Goal: Transaction & Acquisition: Purchase product/service

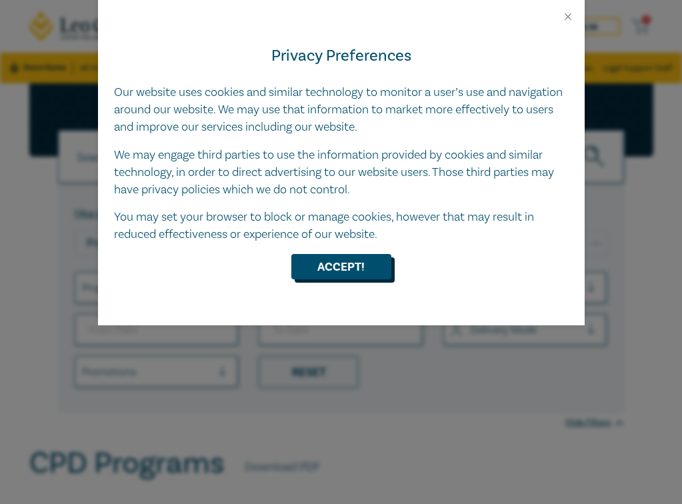
click at [359, 267] on button "Accept!" at bounding box center [341, 266] width 100 height 25
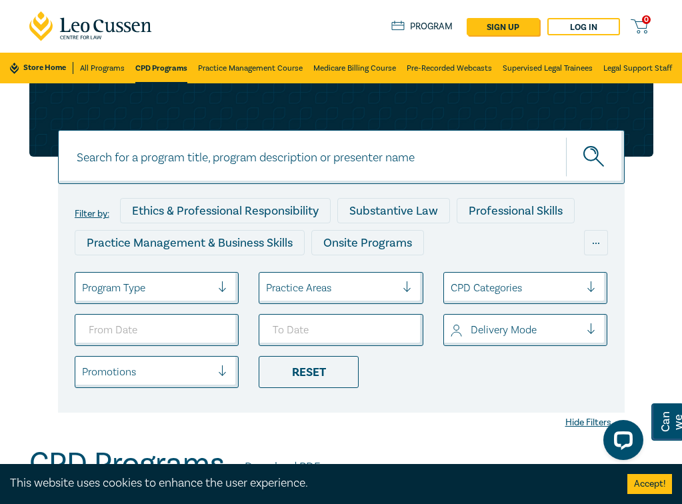
click at [221, 156] on input at bounding box center [341, 157] width 567 height 54
click at [566, 137] on button "submit" at bounding box center [595, 157] width 59 height 41
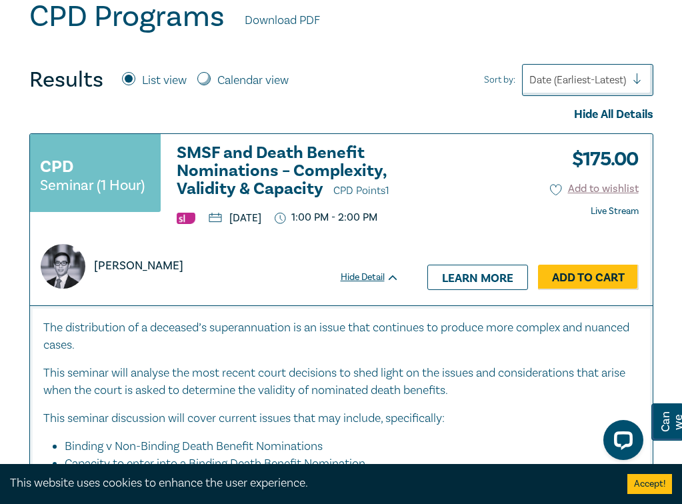
scroll to position [456, 0]
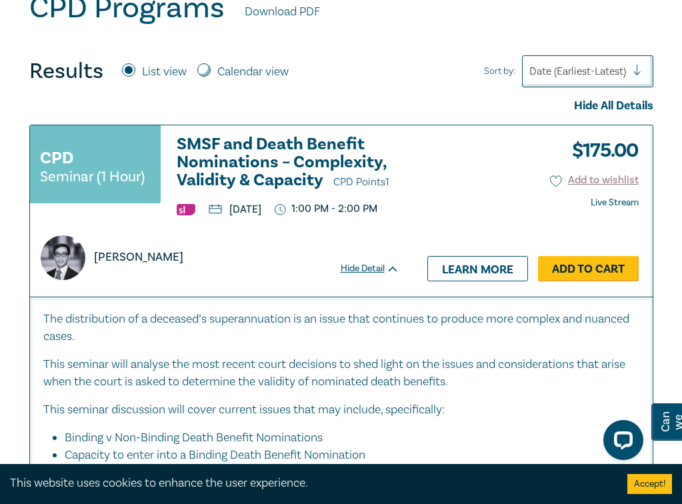
click at [569, 281] on link "Add to Cart" at bounding box center [588, 268] width 101 height 25
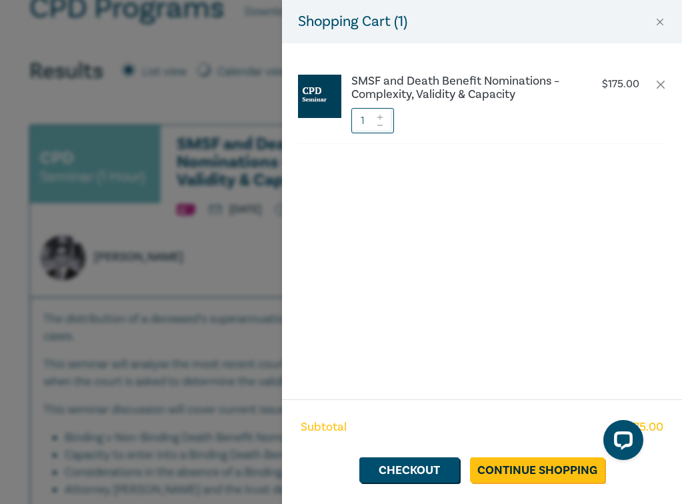
click at [131, 254] on div "Shopping Cart ( 1 ) SMSF and Death Benefit Nominations – Complexity, Validity &…" at bounding box center [341, 252] width 682 height 504
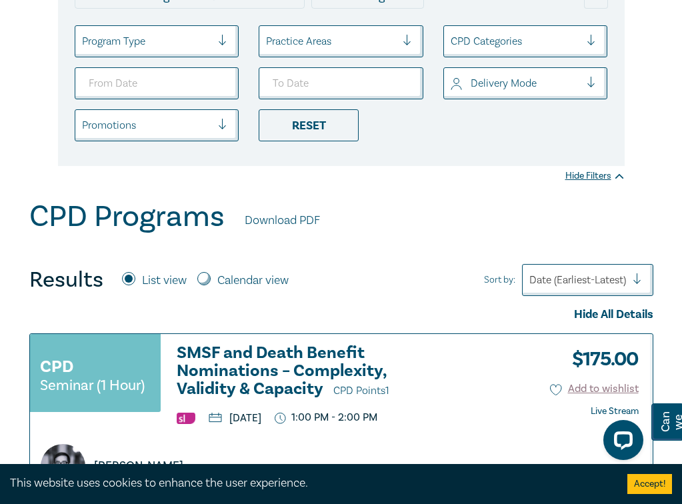
scroll to position [75, 0]
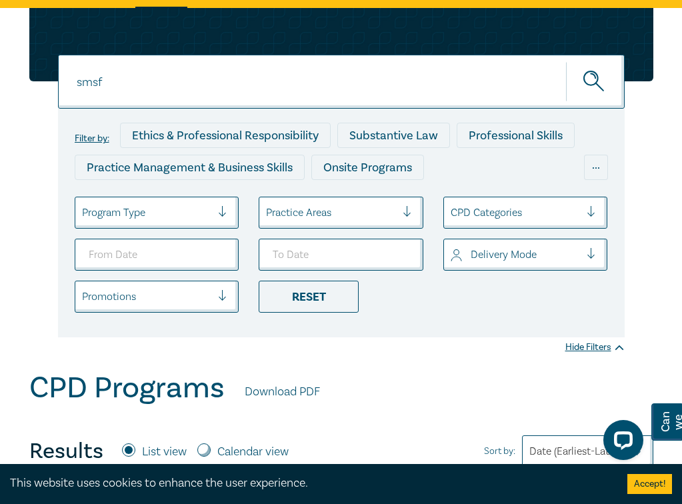
click at [216, 63] on input "smsf" at bounding box center [341, 82] width 567 height 54
click at [566, 61] on button "submit" at bounding box center [595, 81] width 59 height 41
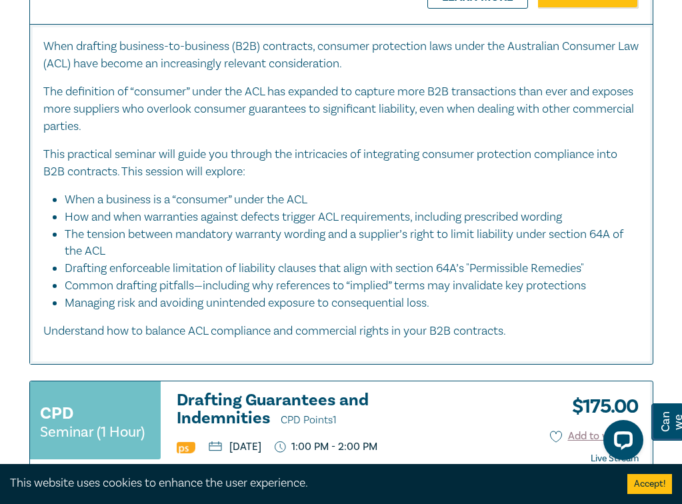
scroll to position [857, 0]
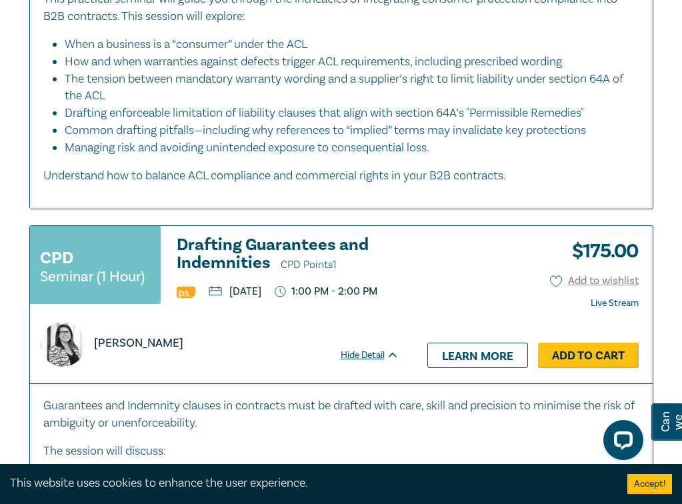
click at [562, 368] on link "Add to Cart" at bounding box center [588, 355] width 101 height 25
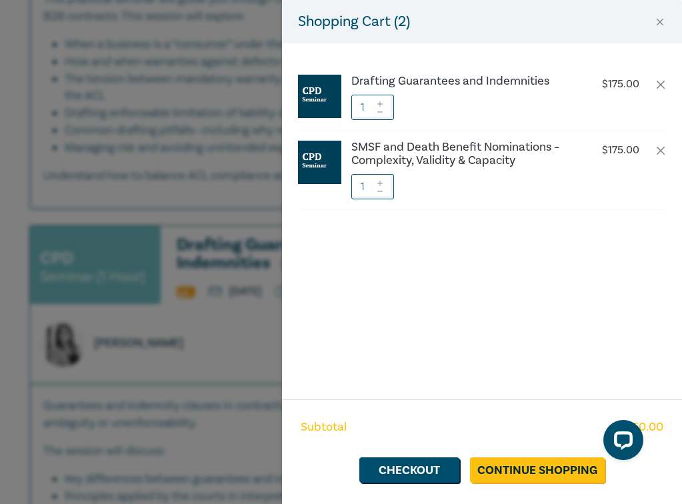
click at [95, 236] on div "Shopping Cart ( 2 ) Drafting Guarantees and Indemnities $ 175.00 1 SMSF and Dea…" at bounding box center [341, 252] width 682 height 504
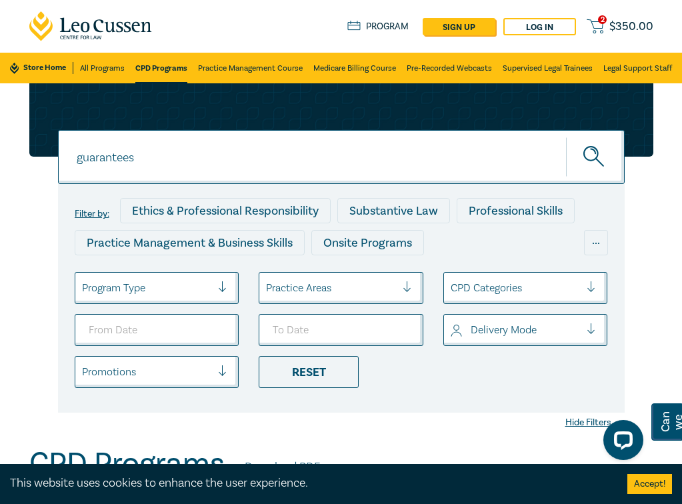
drag, startPoint x: 159, startPoint y: 161, endPoint x: -73, endPoint y: 161, distance: 232.8
type input "costs law"
click at [566, 137] on button "submit" at bounding box center [595, 157] width 59 height 41
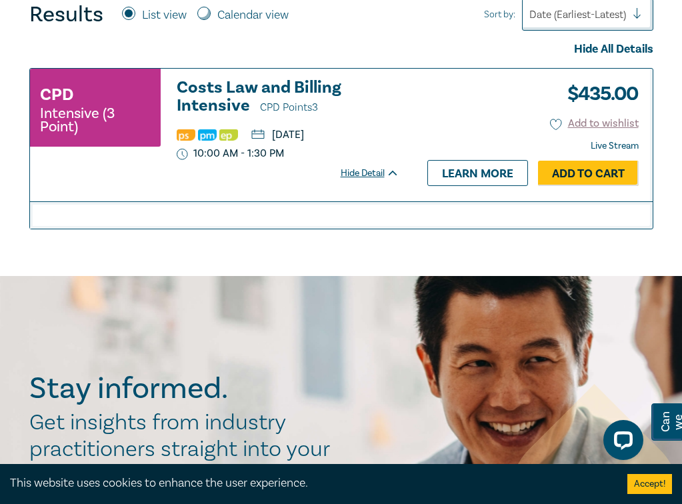
scroll to position [520, 0]
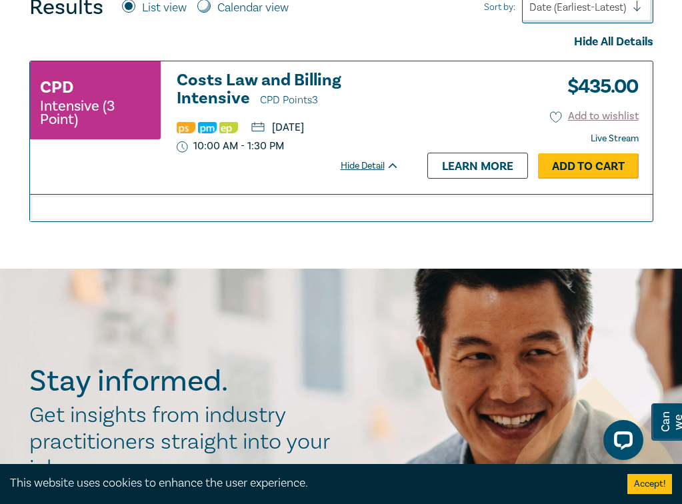
click at [563, 165] on link "Add to Cart" at bounding box center [588, 165] width 101 height 25
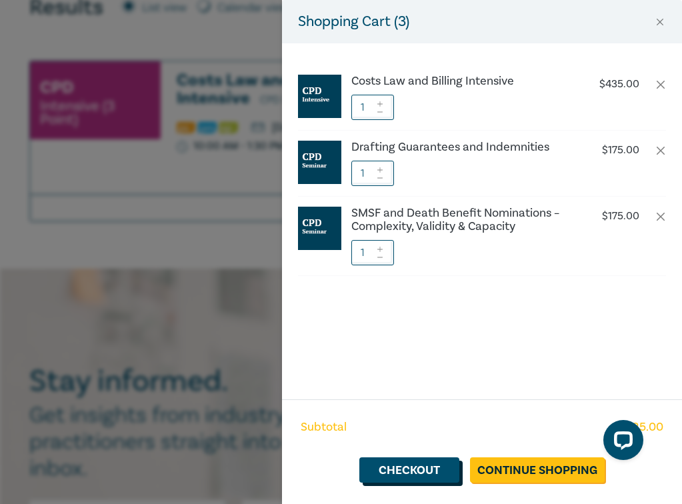
click at [416, 468] on link "Checkout" at bounding box center [409, 470] width 100 height 25
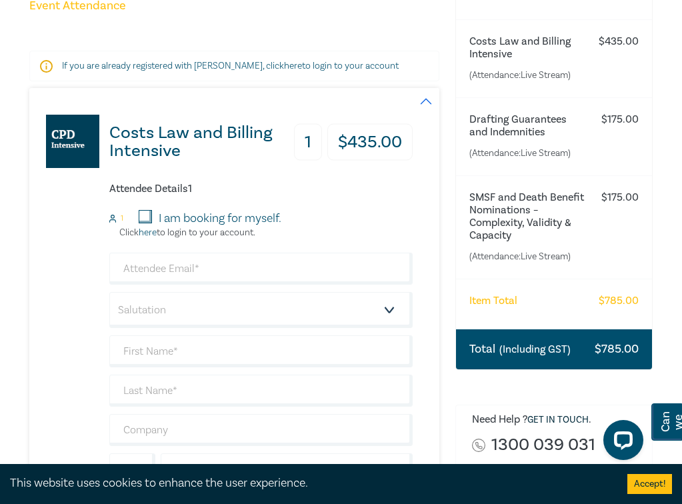
scroll to position [185, 0]
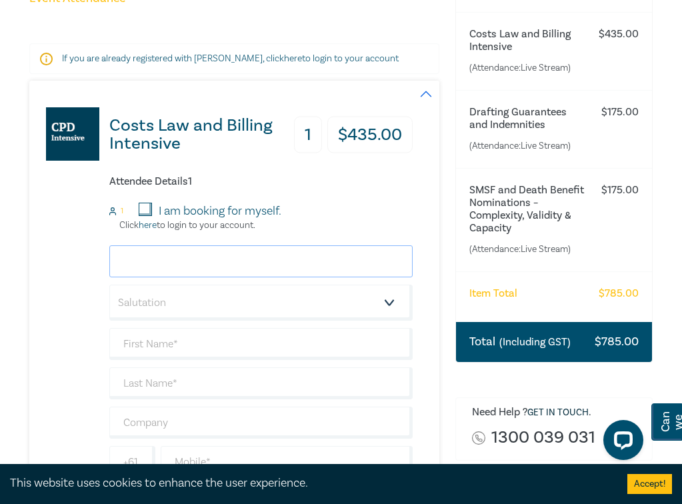
click at [272, 261] on input "email" at bounding box center [261, 261] width 304 height 32
type input "[EMAIL_ADDRESS][DOMAIN_NAME]"
click at [189, 299] on select "Salutation Mr. Mrs. Ms. Miss Dr. Prof. Other" at bounding box center [261, 303] width 304 height 36
select select "Mr."
click at [169, 342] on input "text" at bounding box center [261, 344] width 304 height 32
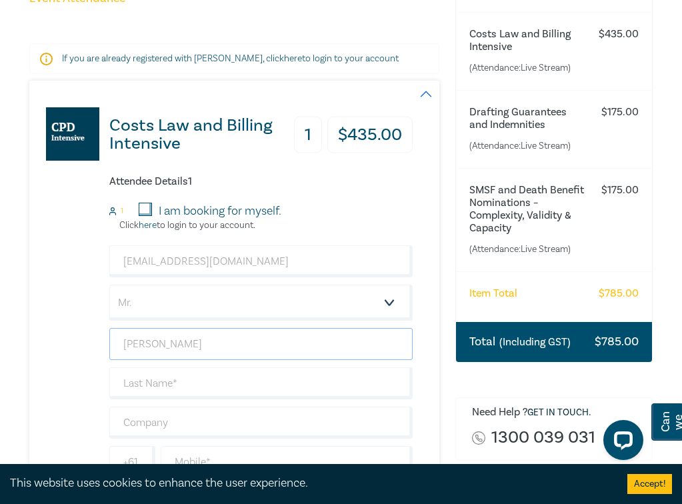
type input "[PERSON_NAME]"
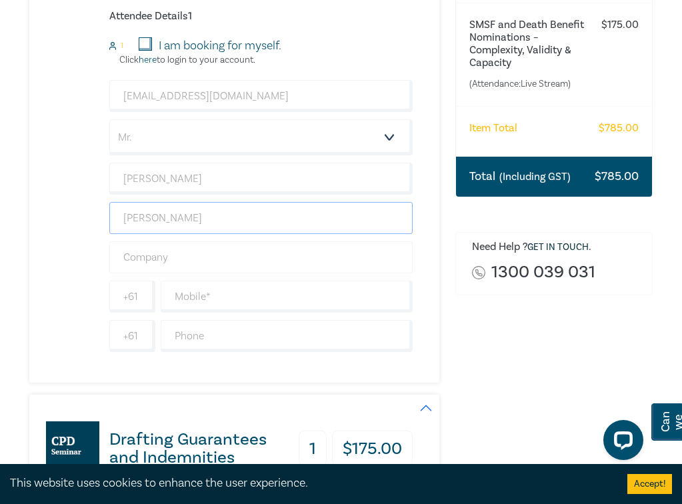
scroll to position [351, 0]
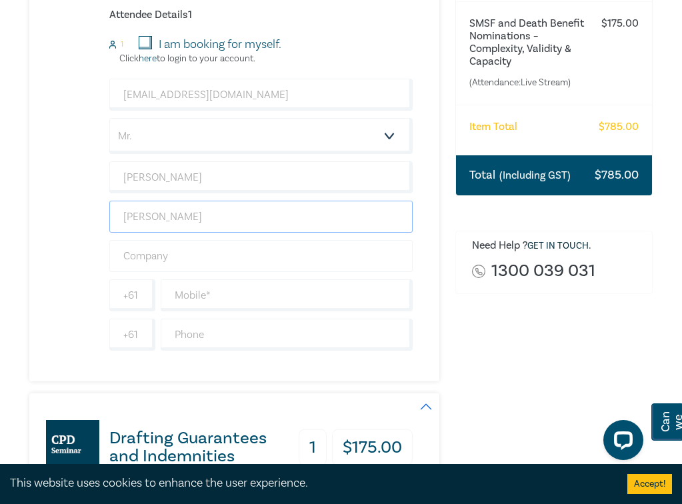
type input "[PERSON_NAME]"
click at [167, 261] on input "text" at bounding box center [261, 256] width 304 height 32
type input "Galbally & [PERSON_NAME]"
click at [197, 331] on input "text" at bounding box center [287, 335] width 253 height 32
click at [188, 304] on input "text" at bounding box center [287, 295] width 253 height 32
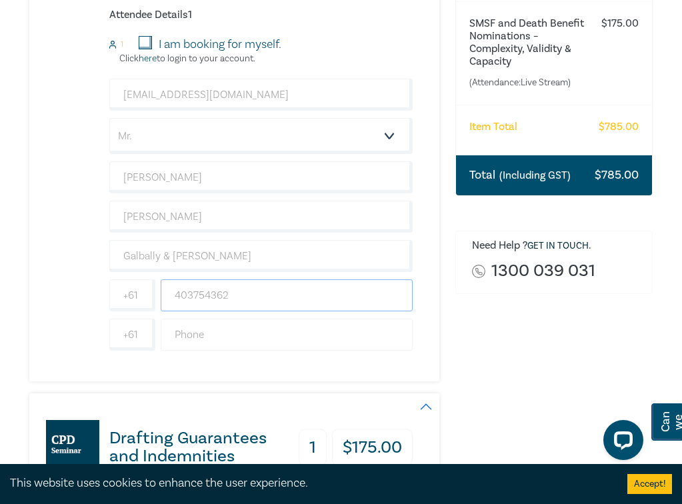
type input "403754362"
click at [207, 338] on input "text" at bounding box center [287, 335] width 253 height 32
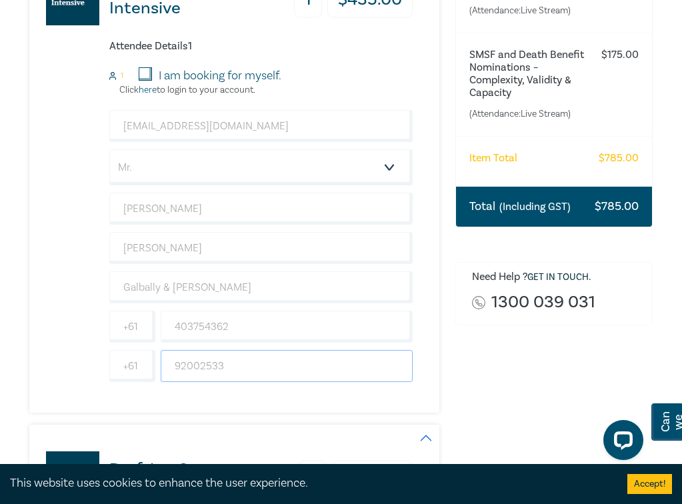
scroll to position [335, 0]
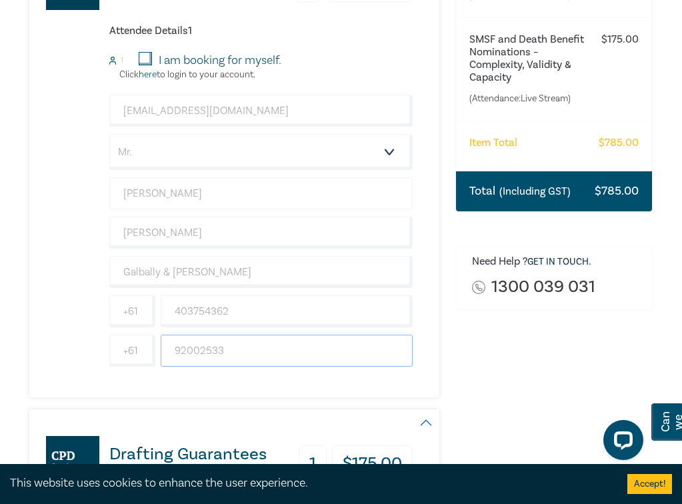
type input "92002533"
drag, startPoint x: 157, startPoint y: 198, endPoint x: 90, endPoint y: 198, distance: 66.7
click at [90, 198] on div "Costs Law and Billing Intensive 1 $ 435.00 Attendee Details 1 1 I am booking fo…" at bounding box center [221, 164] width 384 height 468
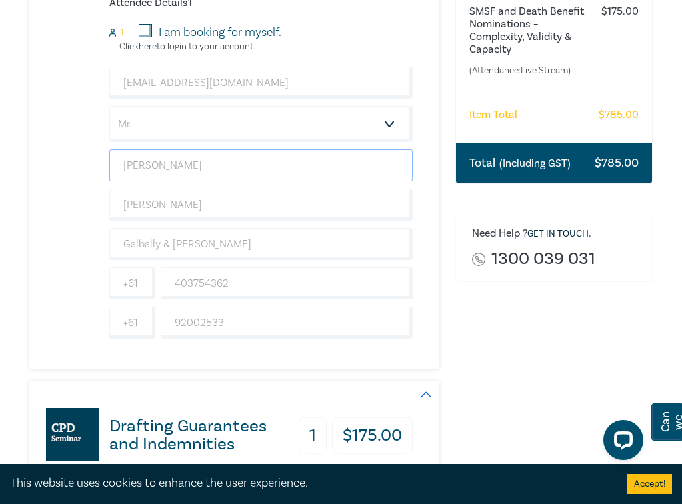
scroll to position [340, 0]
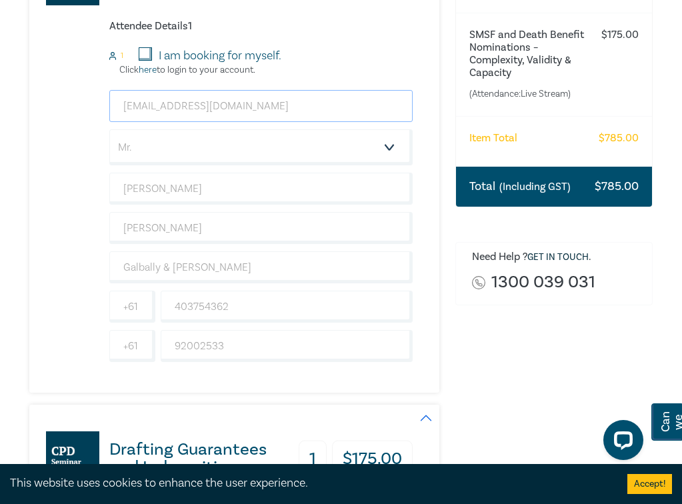
click at [167, 111] on input "[EMAIL_ADDRESS][DOMAIN_NAME]" at bounding box center [261, 106] width 304 height 32
drag, startPoint x: 293, startPoint y: 115, endPoint x: -18, endPoint y: 115, distance: 311.5
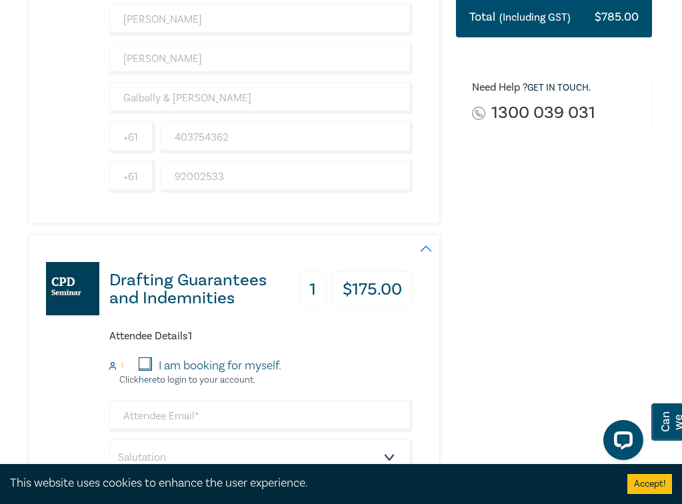
scroll to position [636, 0]
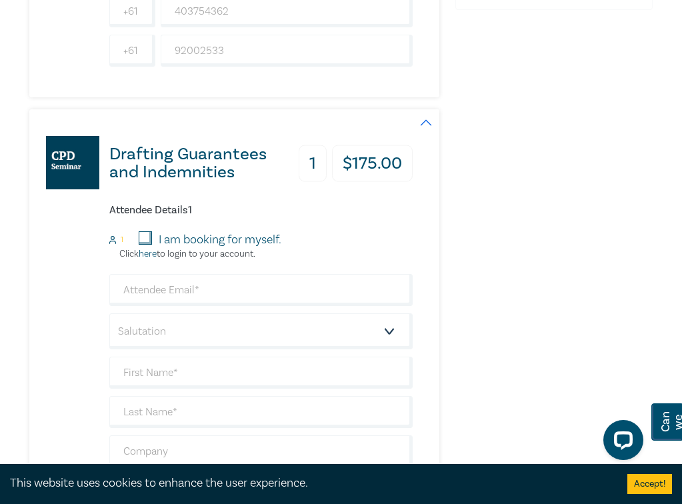
click at [153, 306] on div "Salutation Mr. Mrs. Ms. Miss Dr. Prof. Other +61 +61 Dietary requirement Vegeta…" at bounding box center [261, 410] width 304 height 272
click at [153, 298] on input "email" at bounding box center [261, 290] width 304 height 32
paste input "[EMAIL_ADDRESS][DOMAIN_NAME]"
type input "[EMAIL_ADDRESS][DOMAIN_NAME]"
click at [148, 329] on select "Salutation Mr. Mrs. Ms. Miss Dr. Prof. Other" at bounding box center [261, 331] width 304 height 36
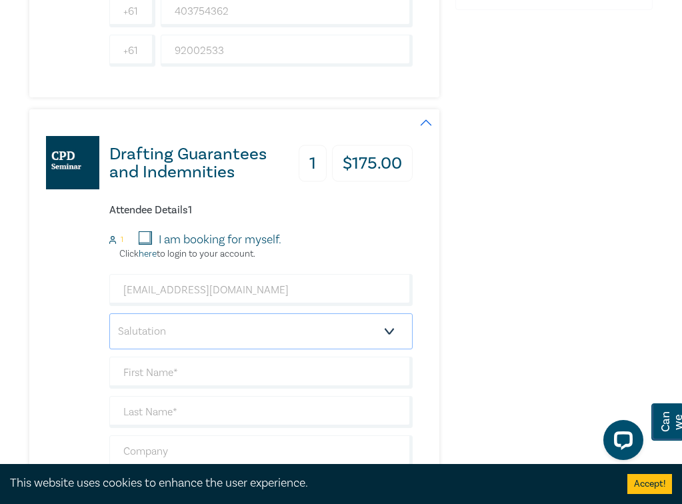
select select "Mr."
click at [152, 372] on input "text" at bounding box center [261, 373] width 304 height 32
type input "[PERSON_NAME]"
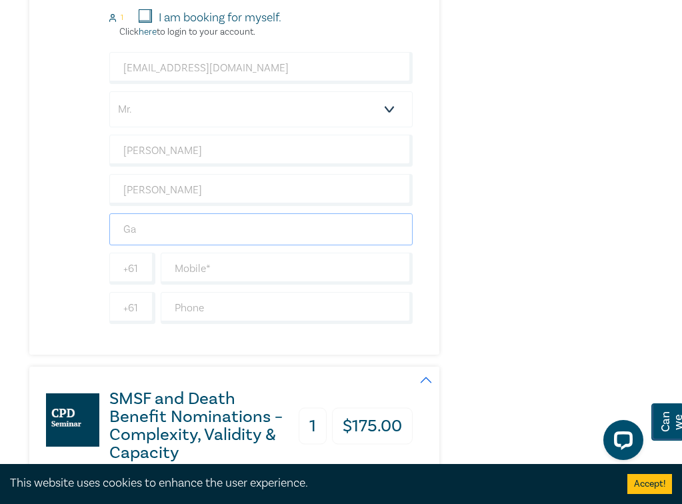
scroll to position [860, 0]
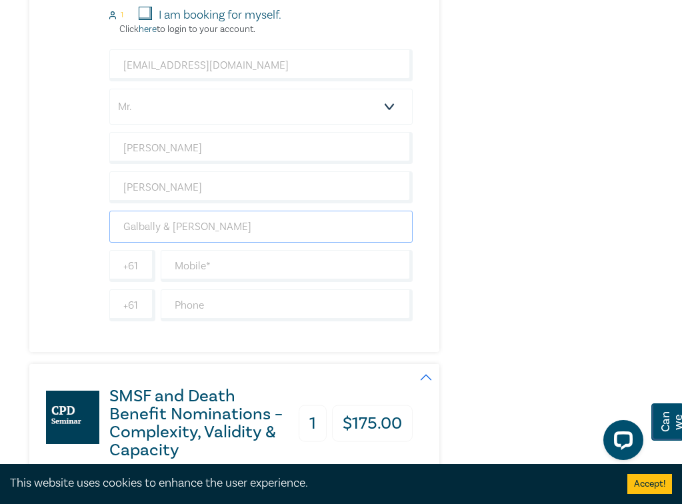
type input "Galbally & [PERSON_NAME]"
click at [199, 267] on input "text" at bounding box center [287, 266] width 253 height 32
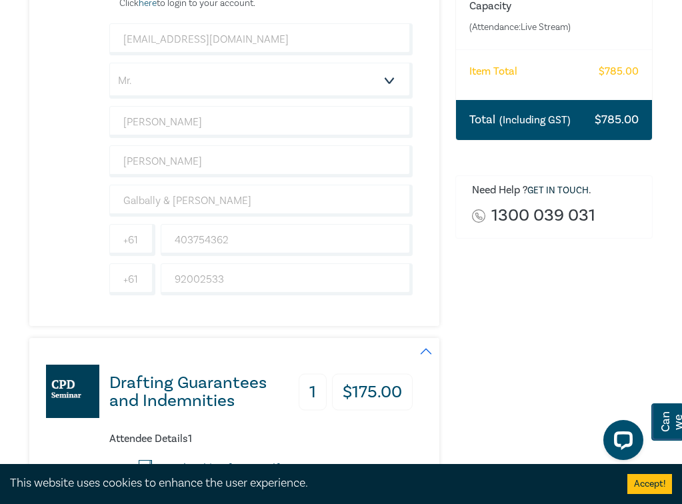
scroll to position [405, 0]
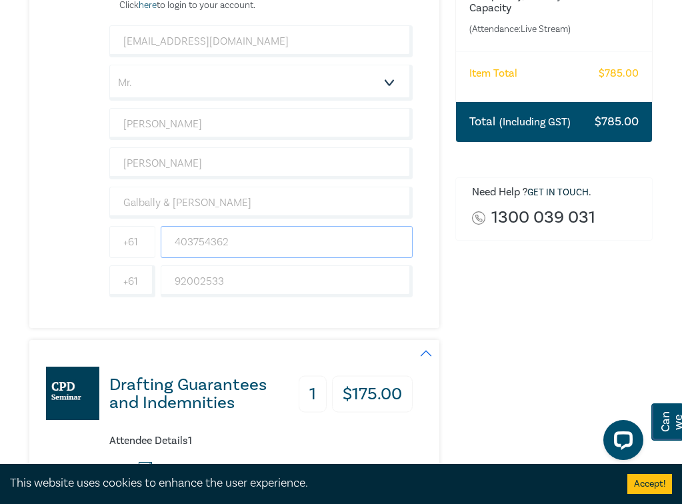
drag, startPoint x: 246, startPoint y: 245, endPoint x: 127, endPoint y: 245, distance: 118.7
click at [127, 245] on div "[PHONE_NUMBER]" at bounding box center [261, 242] width 309 height 32
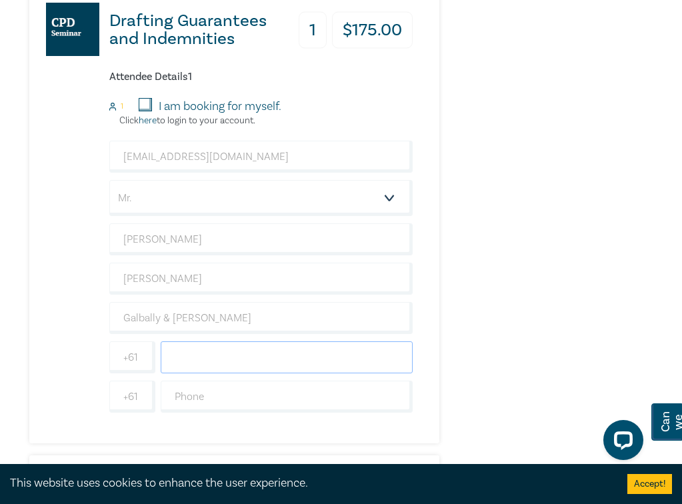
click at [193, 353] on input "text" at bounding box center [287, 357] width 253 height 32
paste input "403754362"
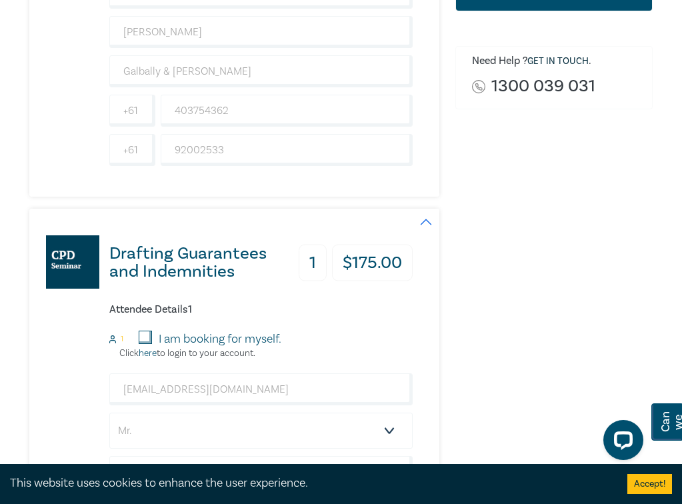
scroll to position [522, 0]
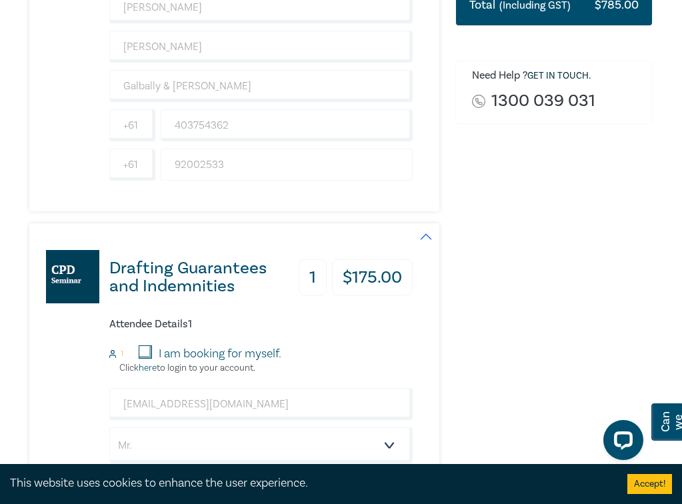
type input "403754362"
drag, startPoint x: 230, startPoint y: 164, endPoint x: 114, endPoint y: 164, distance: 116.0
click at [114, 164] on div "[PHONE_NUMBER]" at bounding box center [261, 165] width 309 height 32
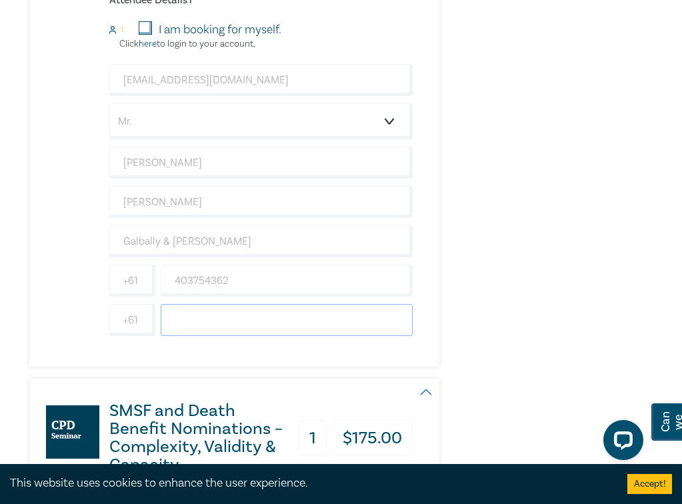
click at [210, 329] on input "text" at bounding box center [287, 320] width 253 height 32
paste input "92002533"
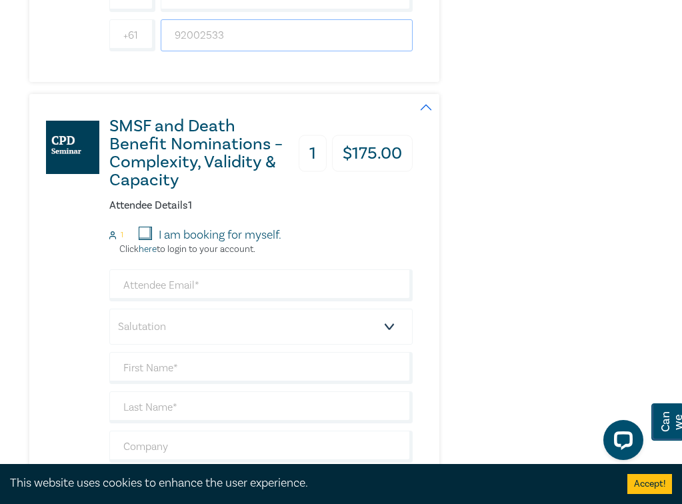
scroll to position [1140, 0]
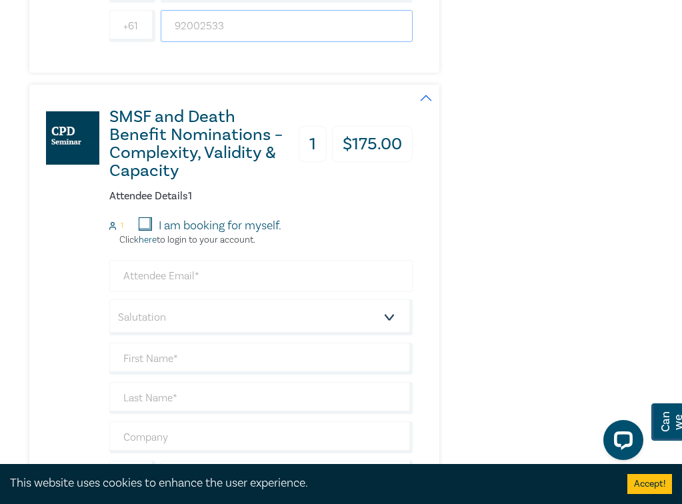
type input "92002533"
click at [159, 272] on input "email" at bounding box center [261, 276] width 304 height 32
type input "[EMAIL_ADDRESS][DOMAIN_NAME]"
click at [197, 316] on select "Salutation Mr. Mrs. Ms. Miss Dr. Prof. Other" at bounding box center [261, 317] width 304 height 36
select select "Mr."
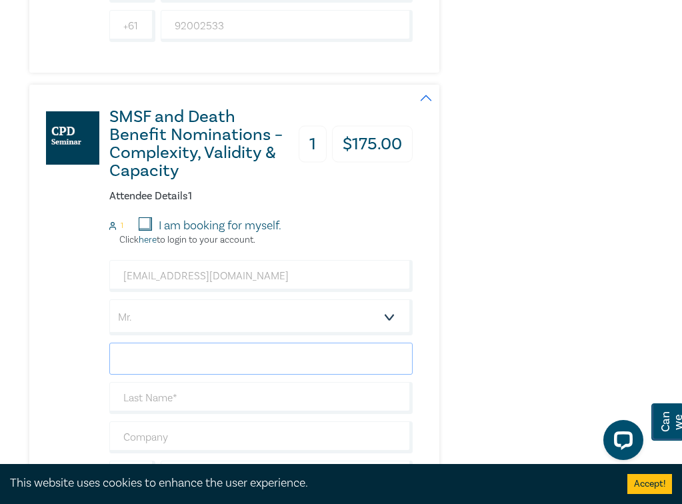
click at [157, 354] on input "text" at bounding box center [261, 359] width 304 height 32
type input "[PERSON_NAME]"
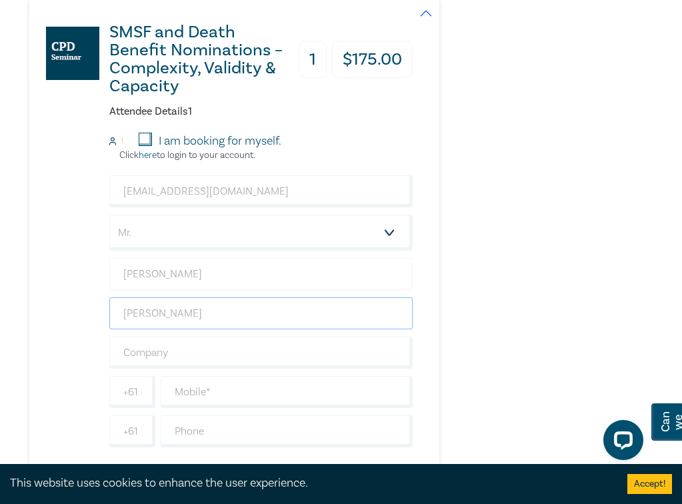
scroll to position [1243, 0]
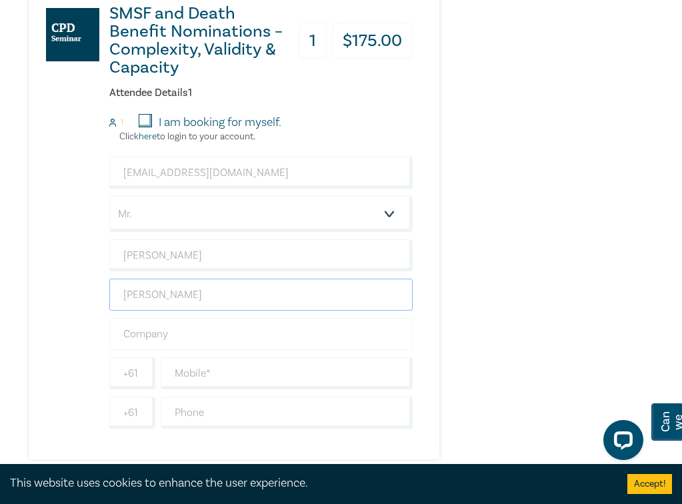
type input "[PERSON_NAME]"
click at [151, 334] on input "text" at bounding box center [261, 334] width 304 height 32
type input "Galbally & [PERSON_NAME]"
click at [199, 377] on input "text" at bounding box center [287, 373] width 253 height 32
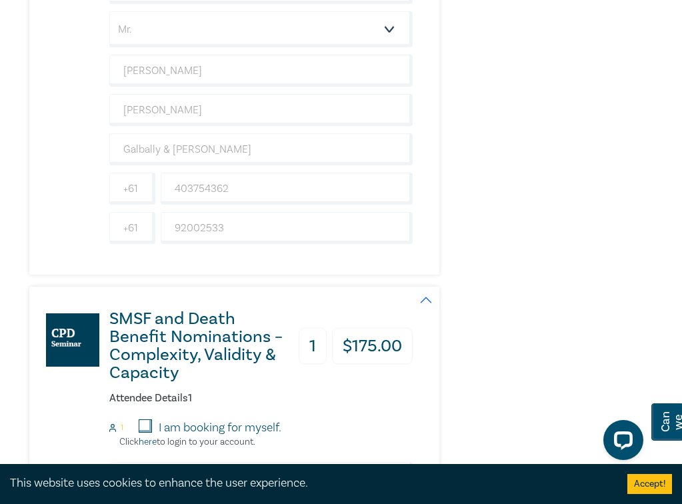
scroll to position [856, 0]
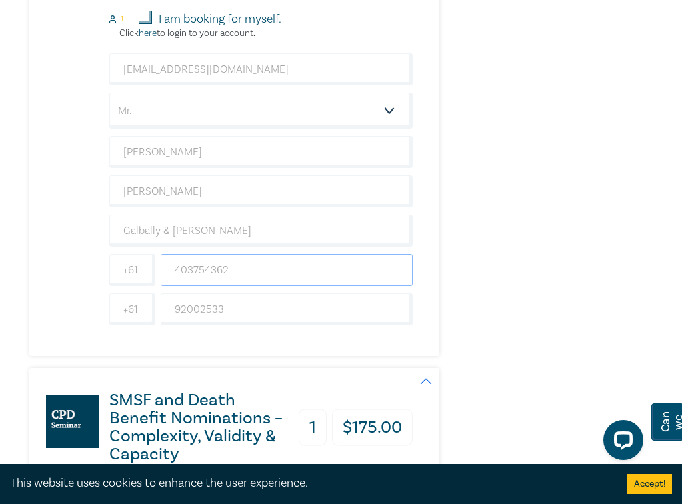
drag, startPoint x: 245, startPoint y: 275, endPoint x: 89, endPoint y: 275, distance: 156.1
click at [89, 275] on div "Drafting Guarantees and Indemnities 1 $ 175.00 Attendee Details 1 1 I am bookin…" at bounding box center [221, 123] width 384 height 468
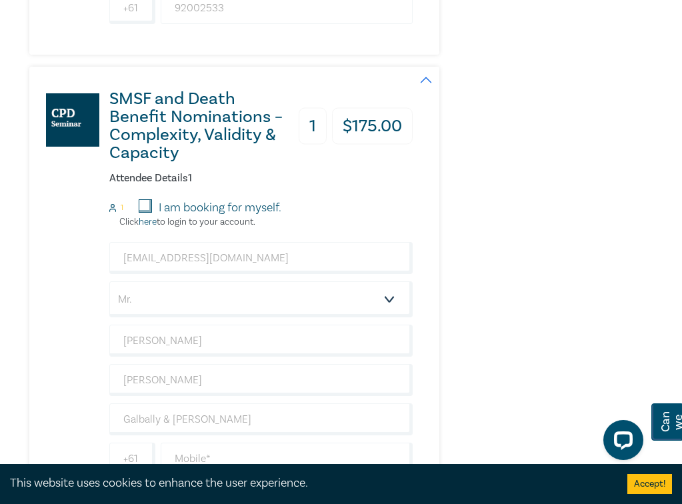
scroll to position [1238, 0]
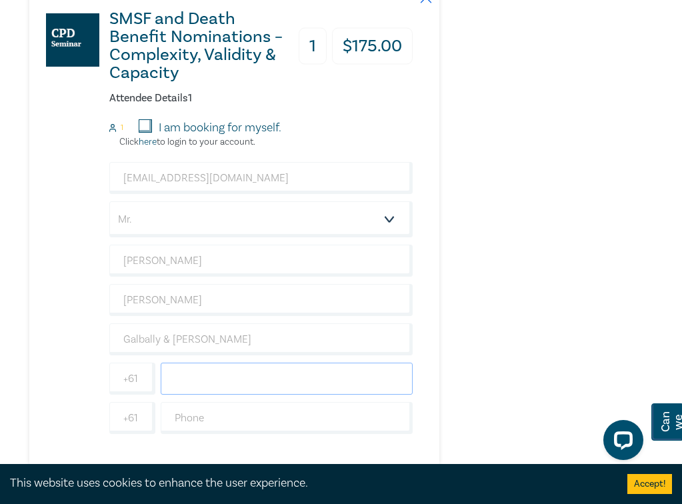
click at [193, 370] on input "text" at bounding box center [287, 379] width 253 height 32
paste input "403754362"
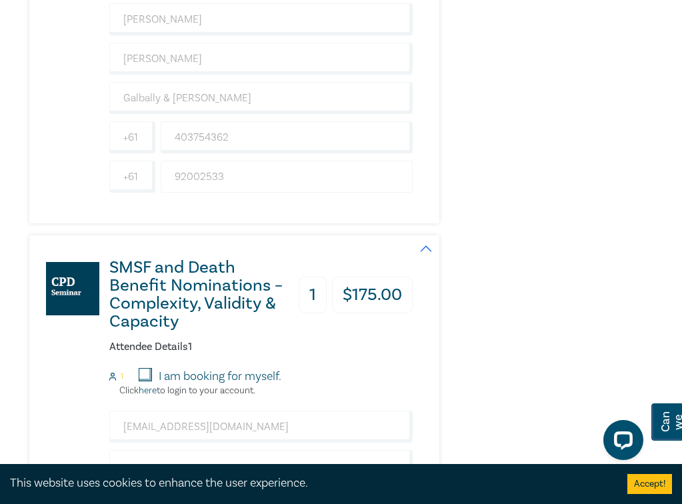
type input "403754362"
click at [193, 175] on input "92002533" at bounding box center [287, 177] width 253 height 32
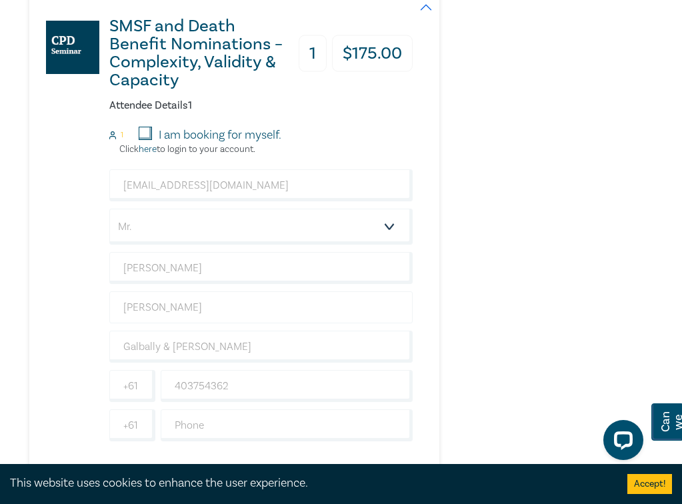
scroll to position [1239, 0]
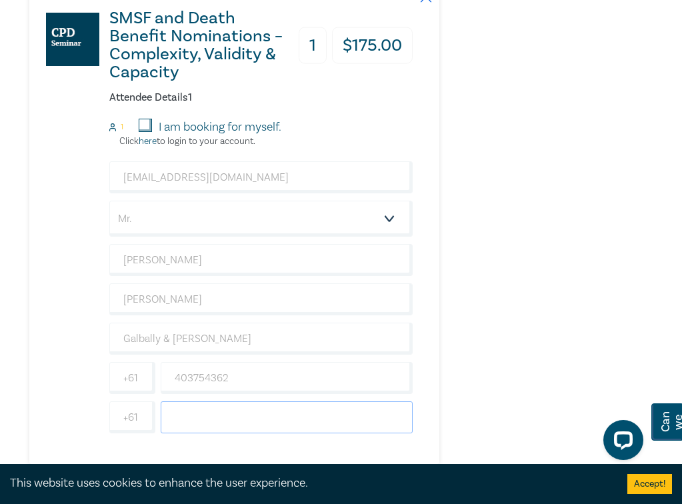
click at [210, 416] on input "text" at bounding box center [287, 417] width 253 height 32
paste input "92002533"
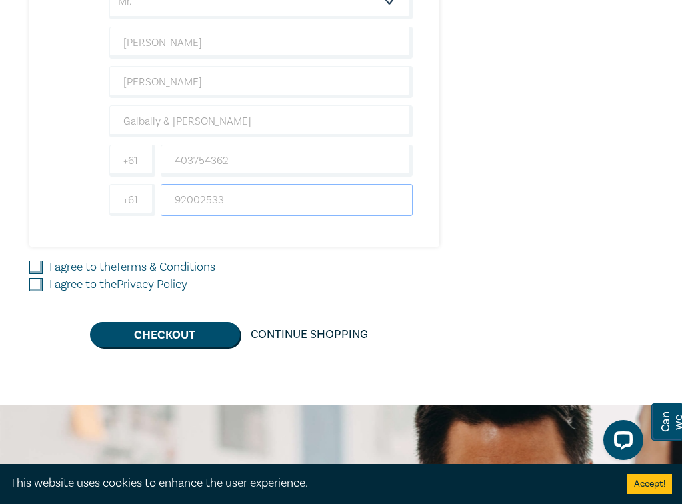
scroll to position [1467, 0]
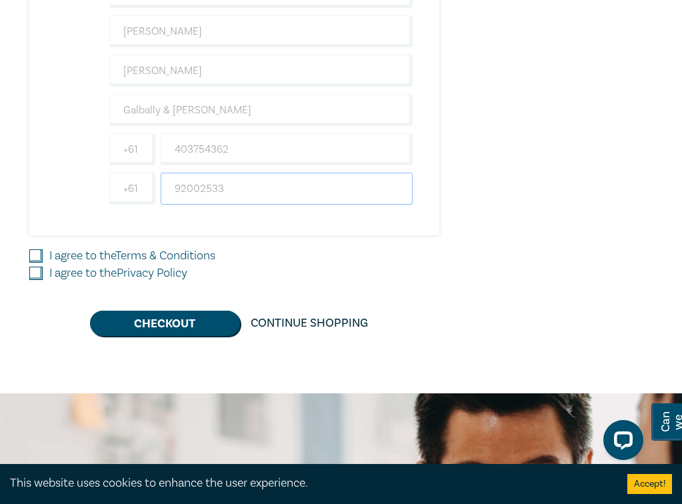
type input "92002533"
click at [135, 255] on link "Terms & Conditions" at bounding box center [165, 255] width 100 height 15
click at [43, 255] on input "I agree to the Terms & Conditions" at bounding box center [35, 255] width 13 height 13
checkbox input "true"
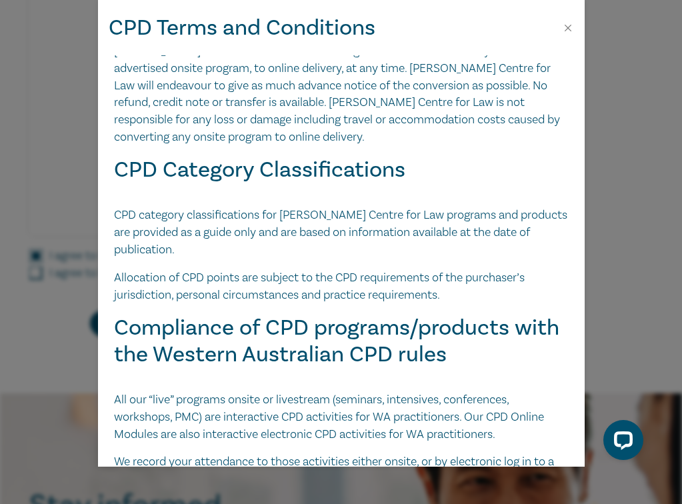
scroll to position [2902, 0]
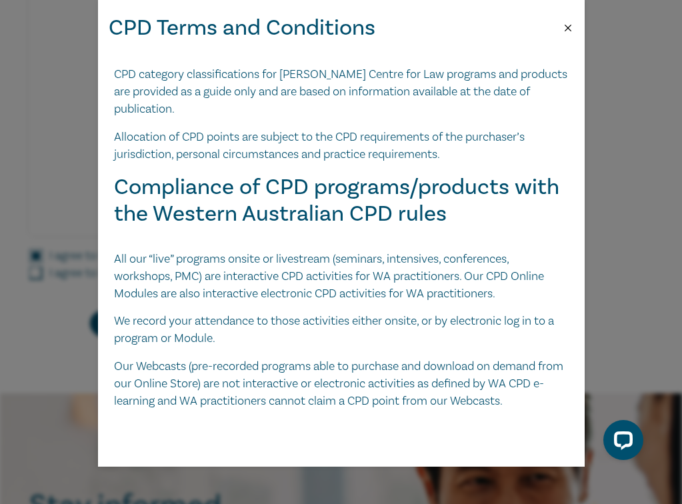
click at [565, 23] on button "Close" at bounding box center [568, 28] width 12 height 12
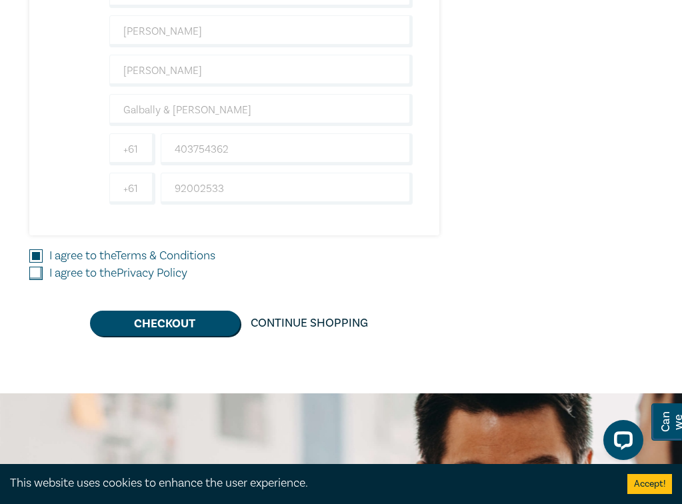
click at [39, 271] on input "I agree to the Privacy Policy" at bounding box center [35, 273] width 13 height 13
checkbox input "true"
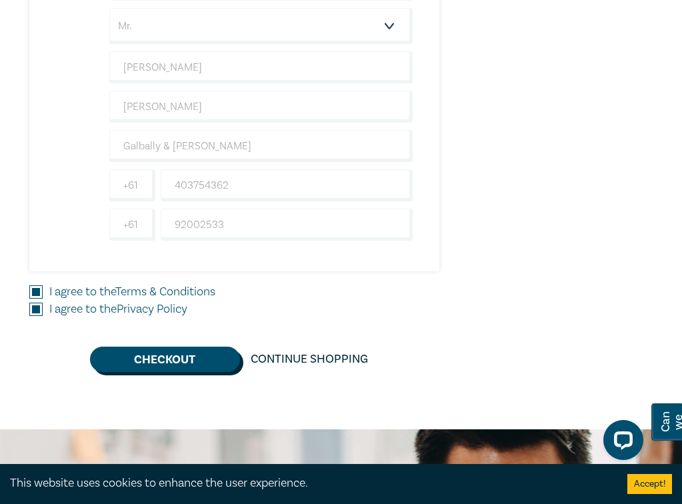
click at [173, 357] on button "Checkout" at bounding box center [165, 359] width 150 height 25
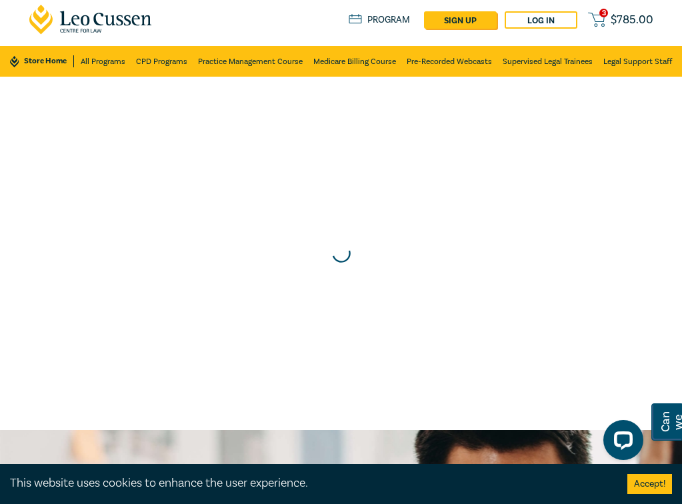
scroll to position [0, 0]
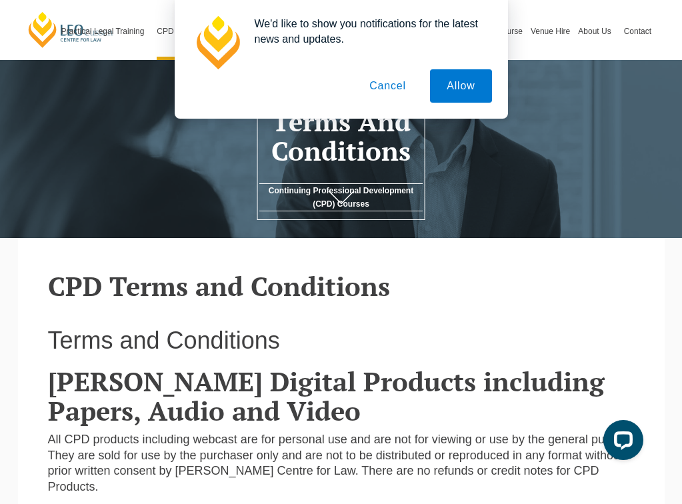
click at [389, 93] on button "Cancel" at bounding box center [388, 85] width 70 height 33
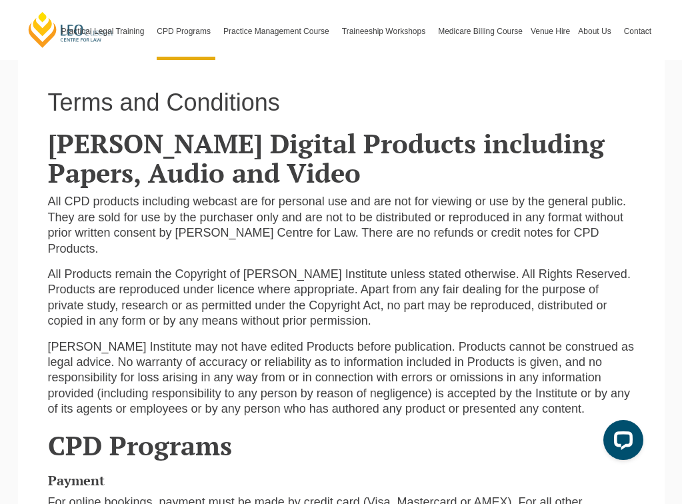
scroll to position [314, 0]
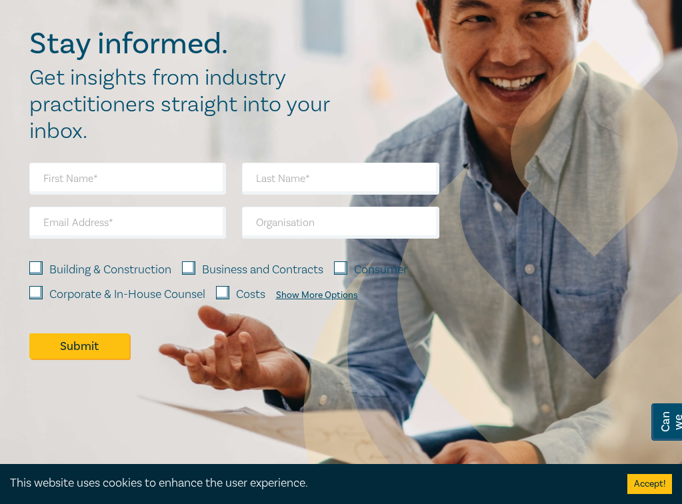
scroll to position [1511, 0]
